Goal: Information Seeking & Learning: Learn about a topic

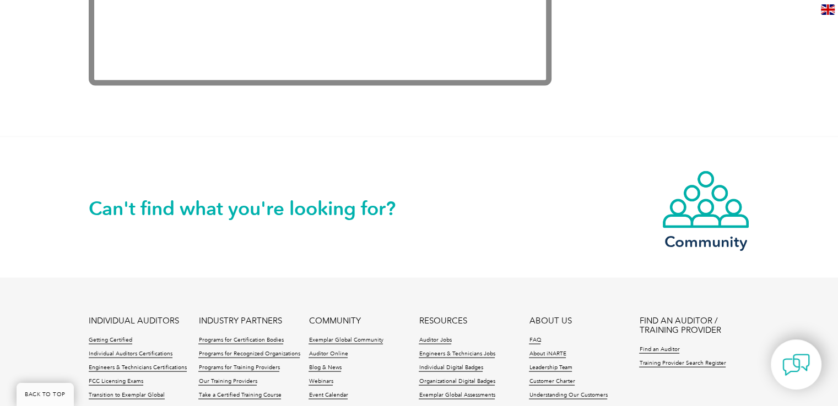
scroll to position [2350, 0]
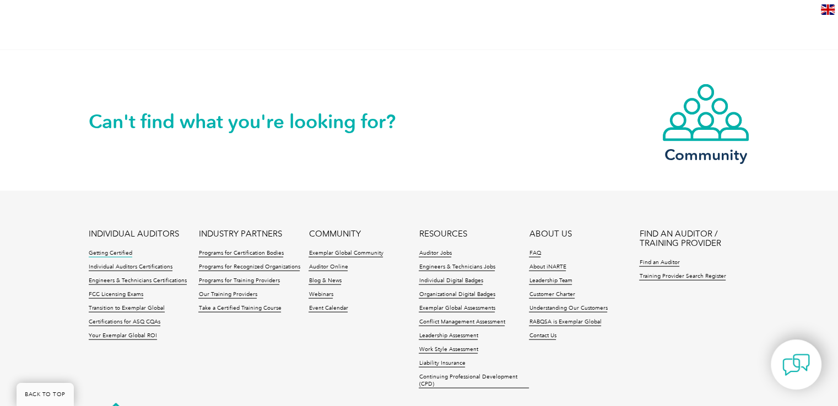
click at [115, 250] on link "Getting Certified" at bounding box center [111, 254] width 44 height 8
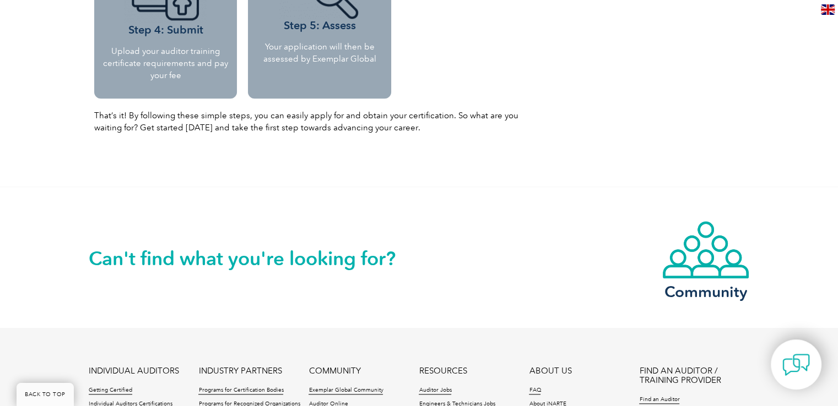
scroll to position [1276, 0]
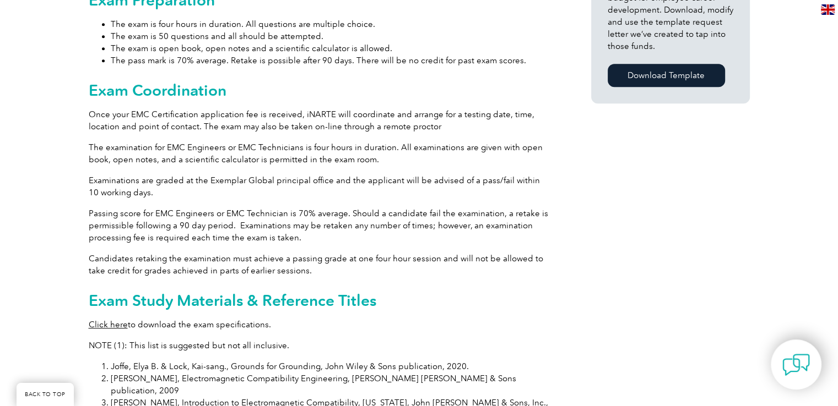
scroll to position [954, 0]
